Goal: Find specific page/section: Find specific page/section

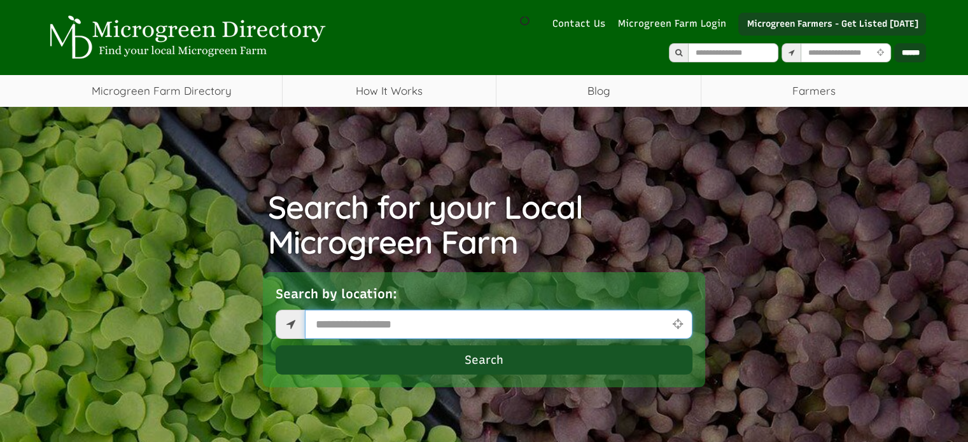
click at [436, 312] on input "text" at bounding box center [498, 324] width 387 height 29
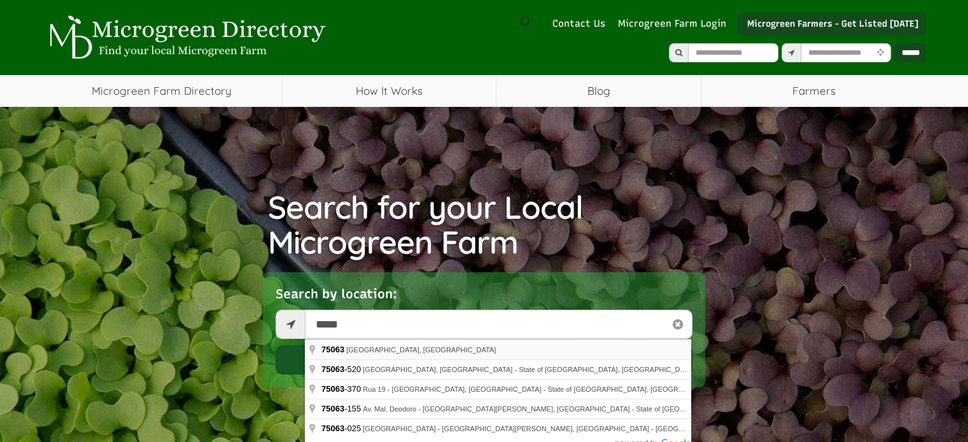
type input "**********"
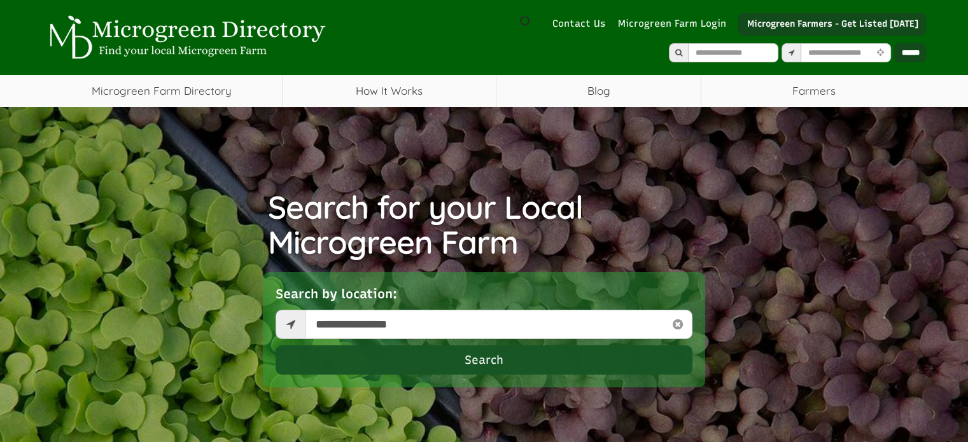
click at [451, 360] on button "Search" at bounding box center [483, 359] width 417 height 29
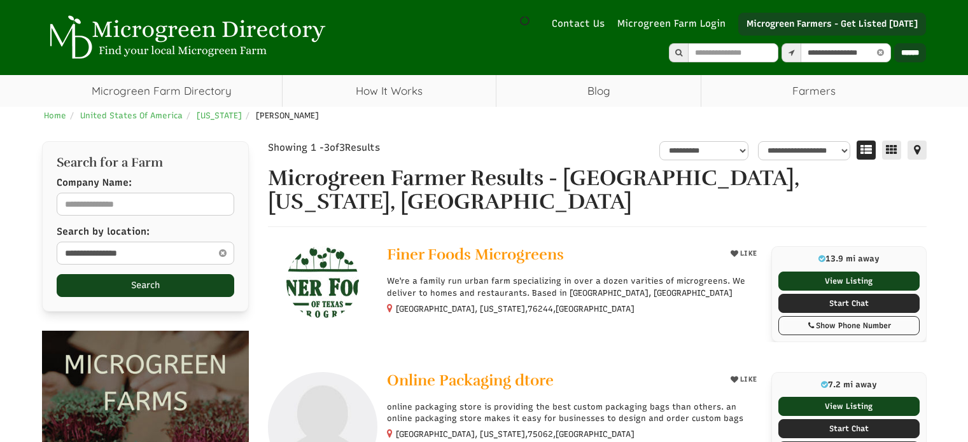
select select "********"
select select "Language Translate Widget"
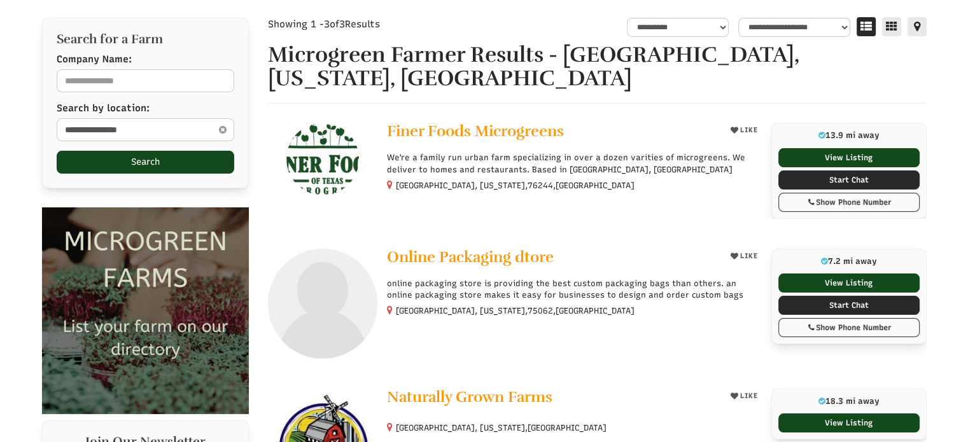
scroll to position [191, 0]
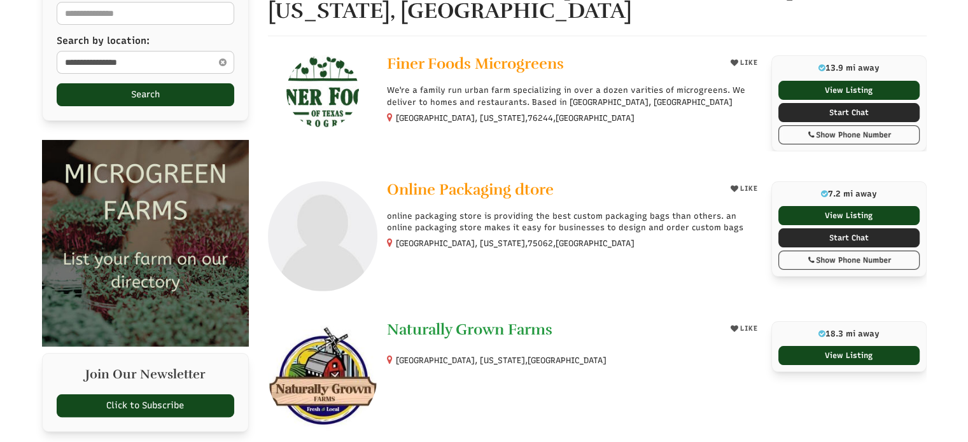
click at [545, 333] on span "Naturally Grown Farms" at bounding box center [469, 329] width 165 height 19
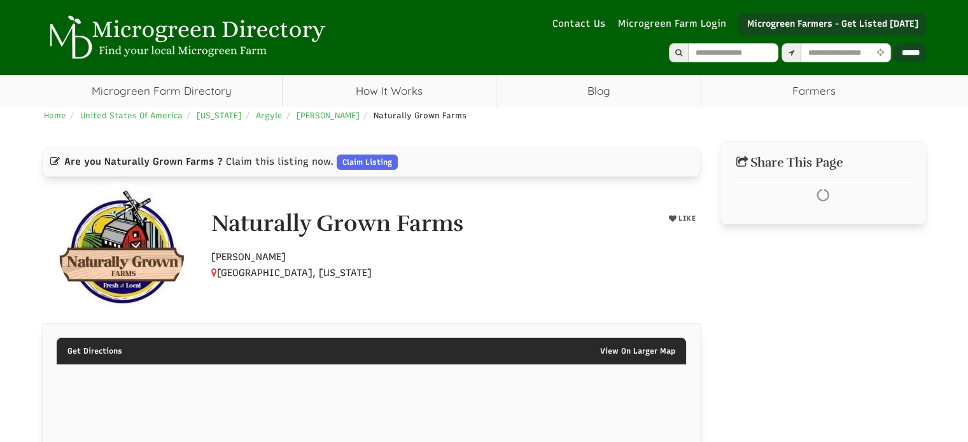
select select "Language Translate Widget"
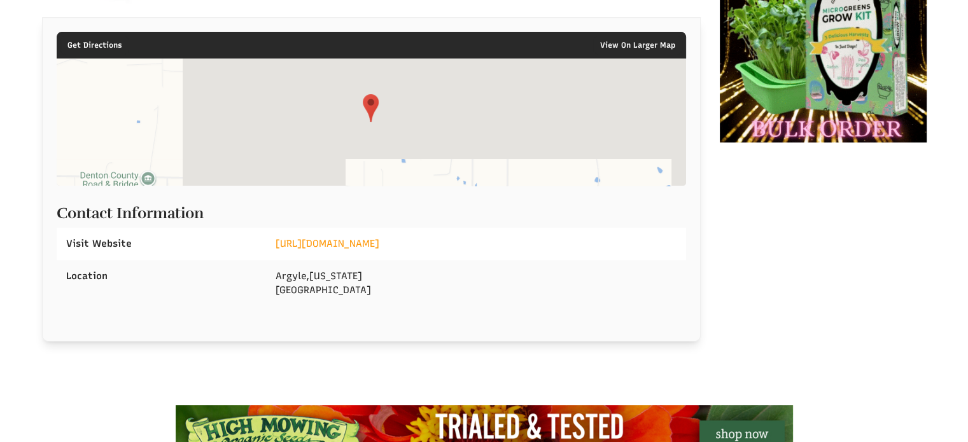
scroll to position [318, 0]
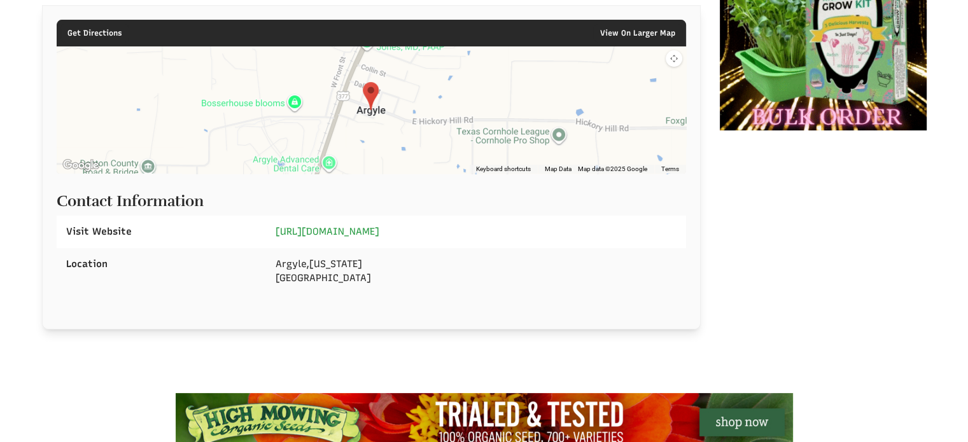
click at [379, 230] on link "[URL][DOMAIN_NAME]" at bounding box center [327, 231] width 104 height 11
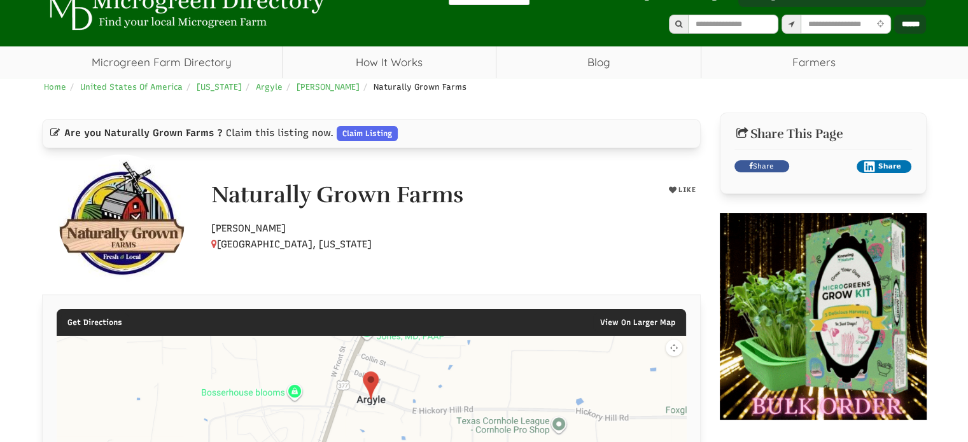
scroll to position [0, 0]
